Goal: Task Accomplishment & Management: Manage account settings

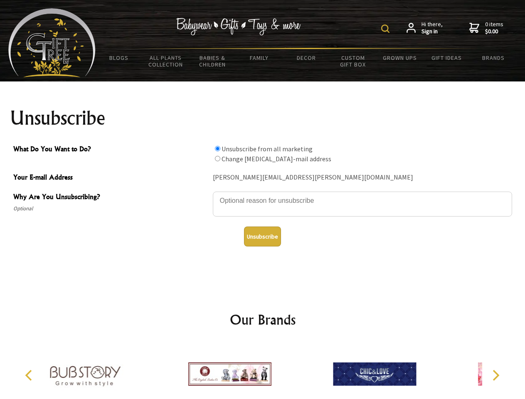
click at [386, 29] on img at bounding box center [385, 29] width 8 height 8
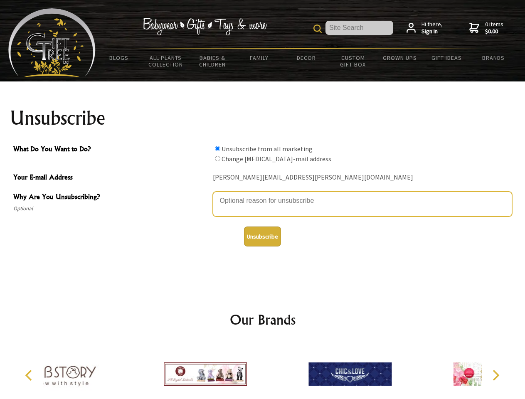
click at [262, 194] on textarea "Why Are You Unsubscribing?" at bounding box center [362, 203] width 299 height 25
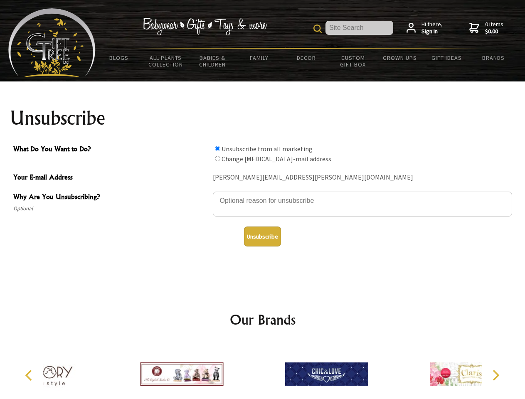
click at [217, 148] on input "What Do You Want to Do?" at bounding box center [217, 148] width 5 height 5
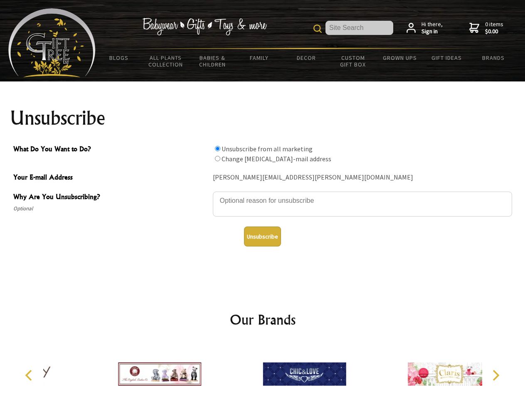
click at [217, 158] on input "What Do You Want to Do?" at bounding box center [217, 158] width 5 height 5
radio input "true"
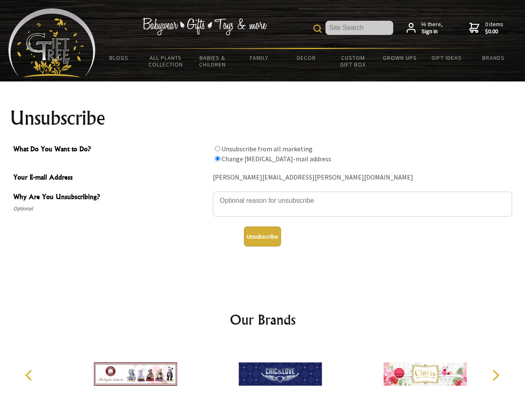
click at [262, 236] on button "Unsubscribe" at bounding box center [262, 236] width 37 height 20
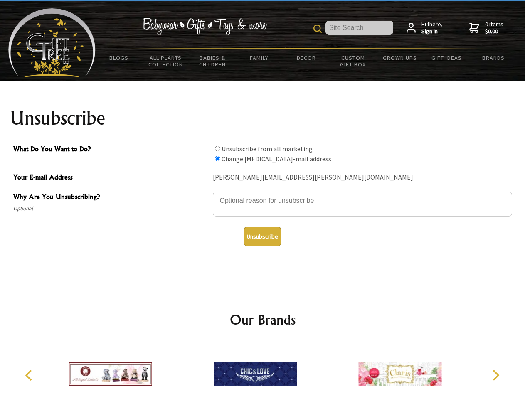
click at [30, 375] on icon "Previous" at bounding box center [29, 375] width 11 height 11
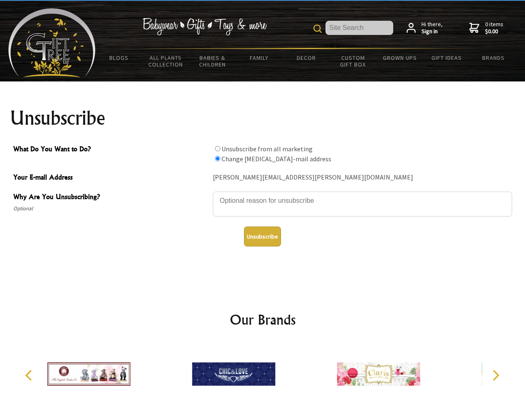
click at [495, 375] on icon "Next" at bounding box center [494, 375] width 11 height 11
